Goal: Find specific page/section: Find specific page/section

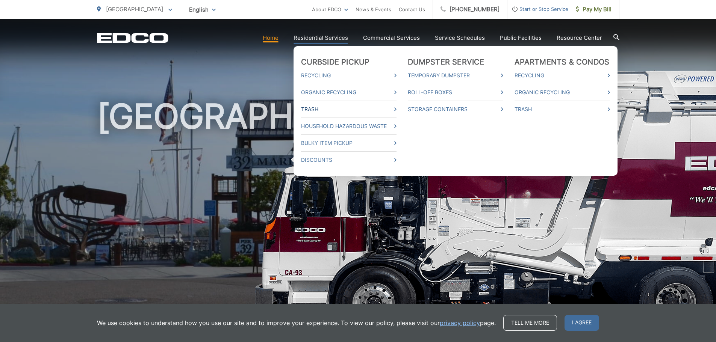
click at [314, 107] on link "Trash" at bounding box center [348, 109] width 95 height 9
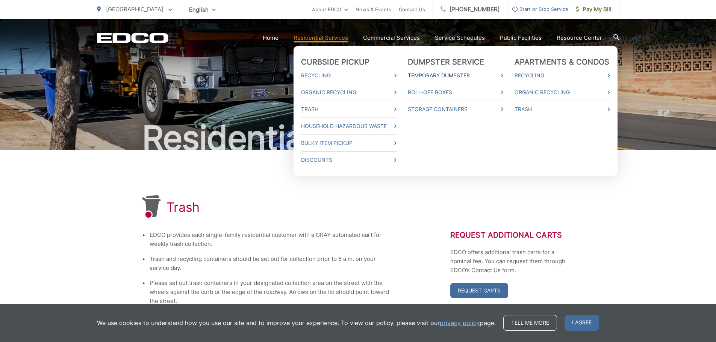
click at [435, 76] on link "Temporary Dumpster" at bounding box center [455, 75] width 95 height 9
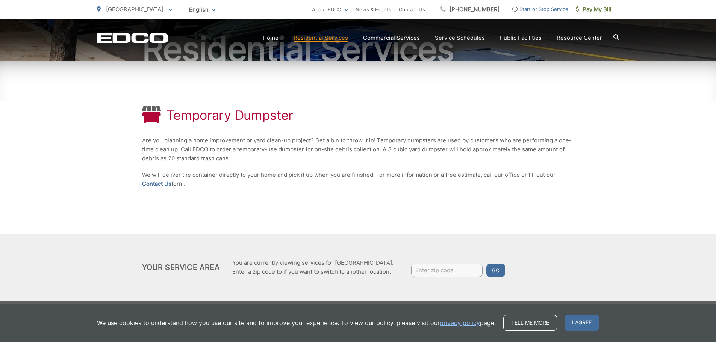
scroll to position [95, 0]
